Goal: Information Seeking & Learning: Learn about a topic

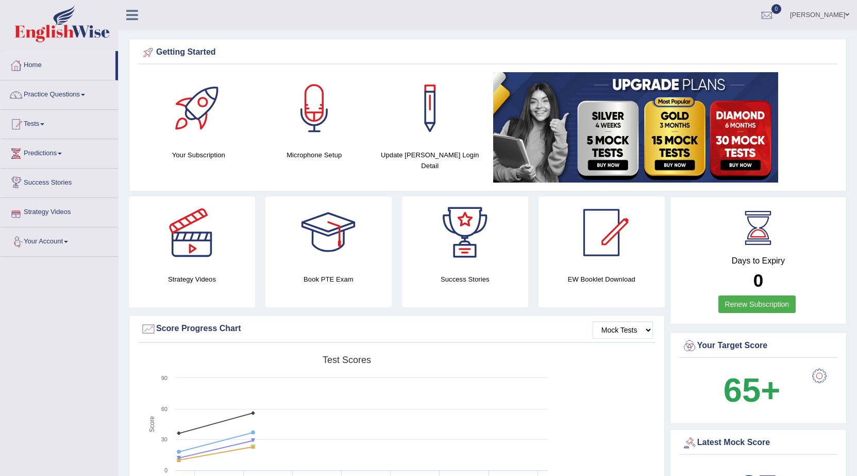
click at [62, 153] on span at bounding box center [60, 154] width 4 height 2
click at [51, 176] on link "Latest Predictions" at bounding box center [67, 177] width 96 height 19
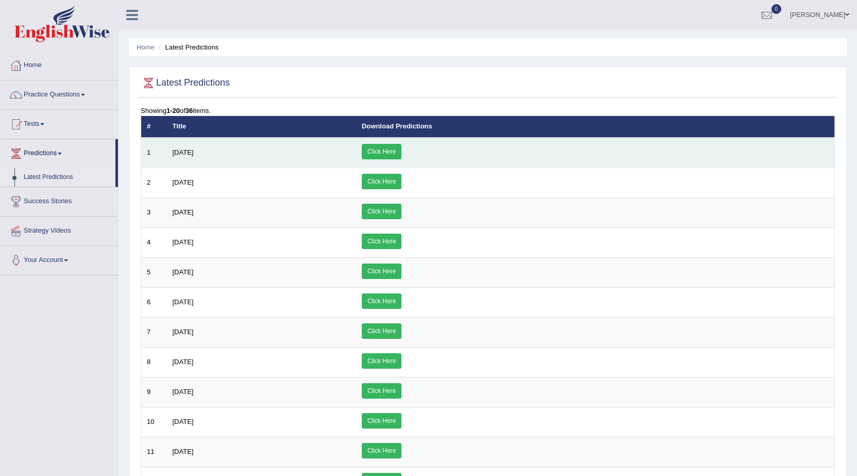
click at [401, 151] on link "Click Here" at bounding box center [382, 151] width 40 height 15
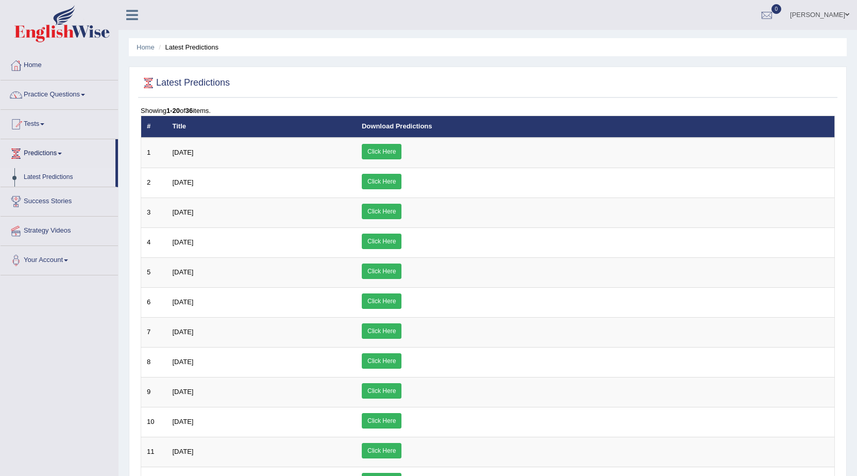
click at [54, 175] on link "Latest Predictions" at bounding box center [67, 177] width 96 height 19
click at [54, 199] on link "Success Stories" at bounding box center [59, 200] width 117 height 26
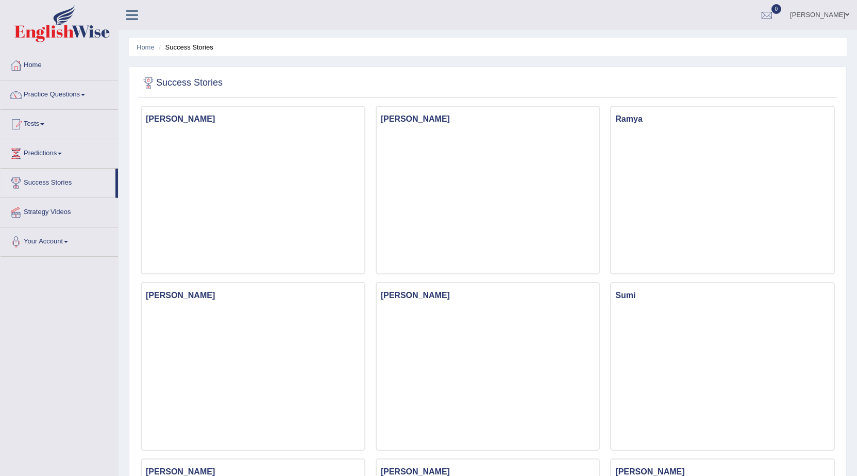
click at [44, 123] on span at bounding box center [42, 124] width 4 height 2
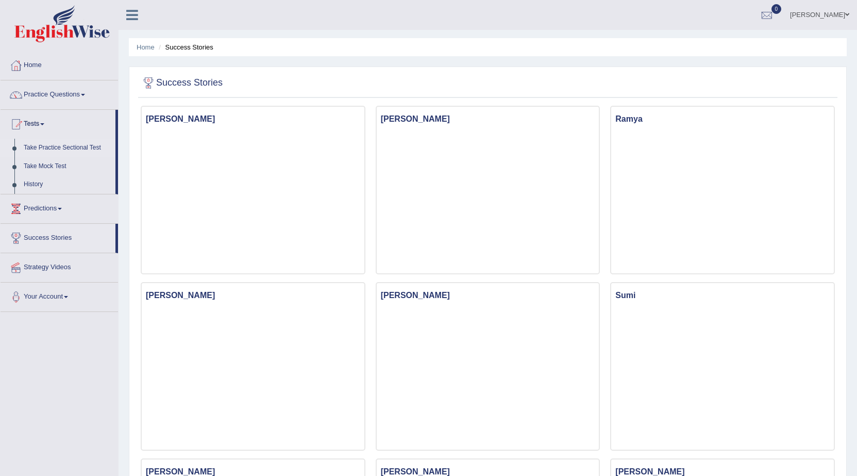
click at [50, 146] on link "Take Practice Sectional Test" at bounding box center [67, 148] width 96 height 19
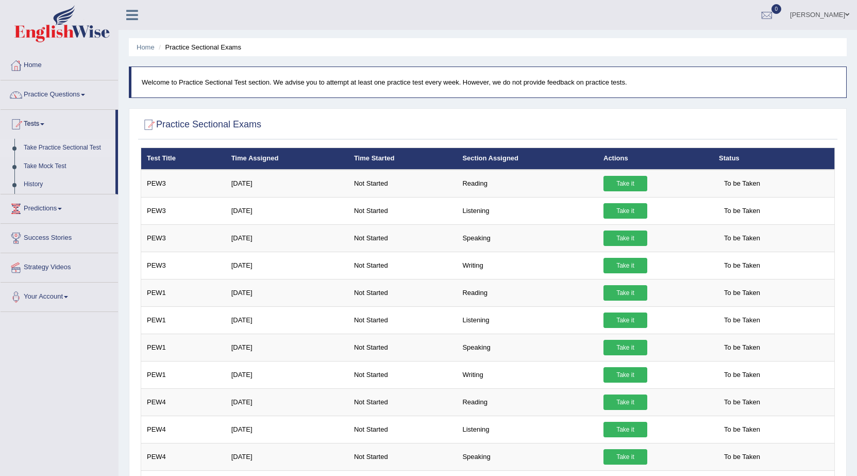
click at [848, 13] on span at bounding box center [847, 14] width 4 height 7
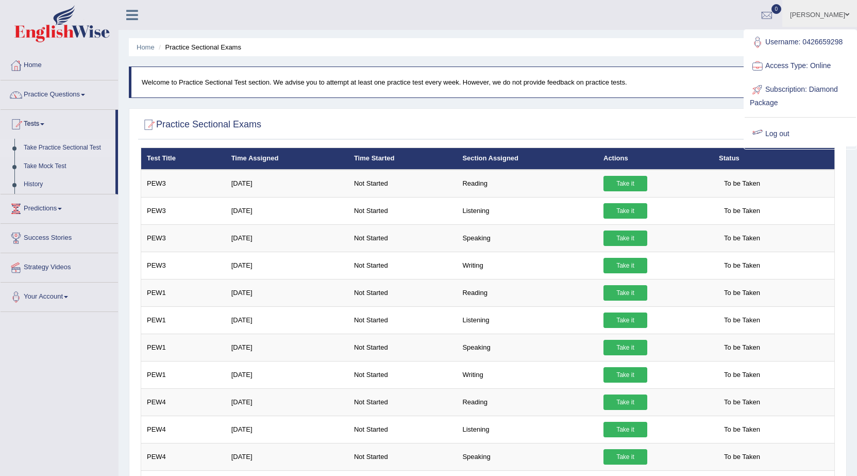
click at [773, 133] on link "Log out" at bounding box center [799, 134] width 111 height 24
